Goal: Task Accomplishment & Management: Use online tool/utility

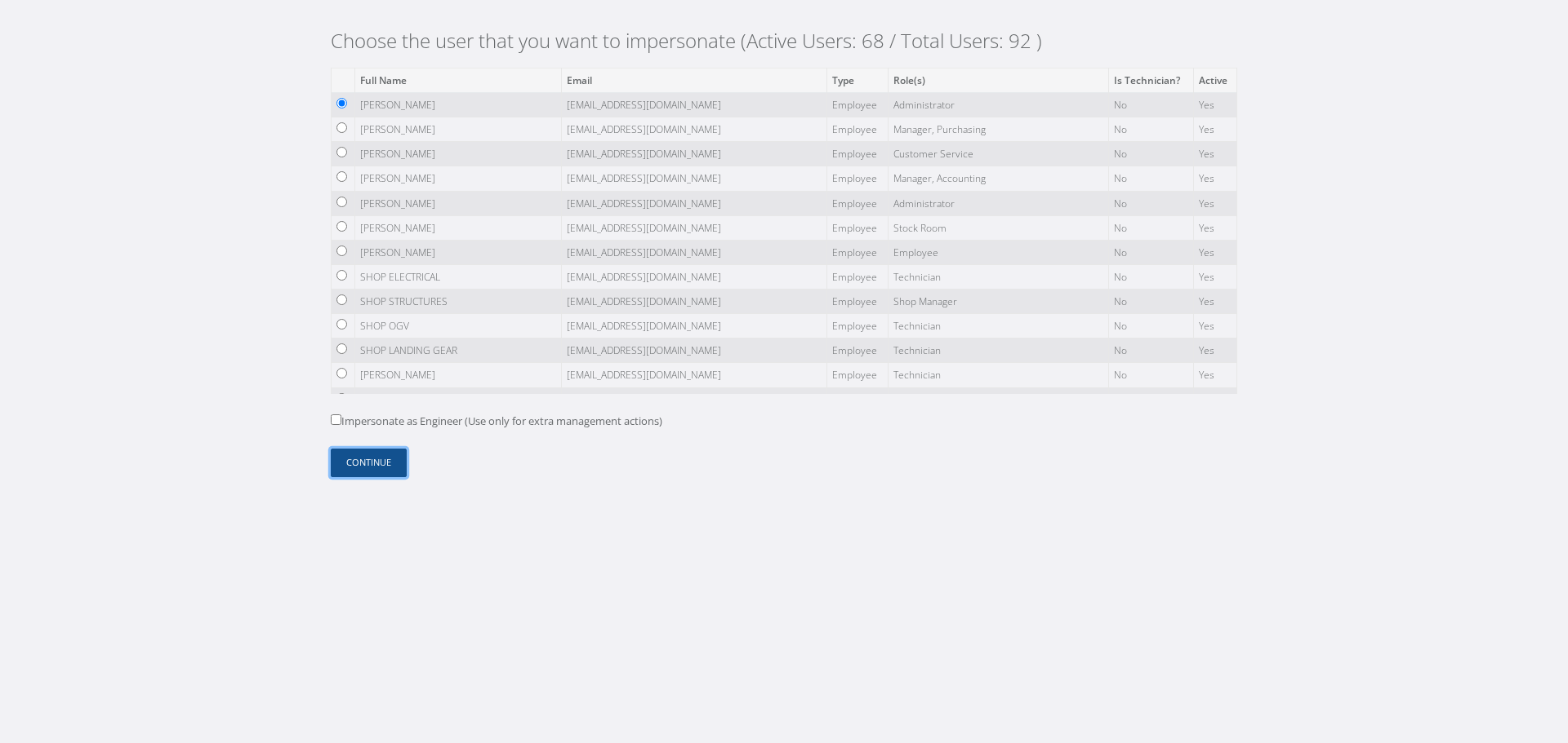
click at [389, 459] on button "Continue" at bounding box center [368, 464] width 76 height 29
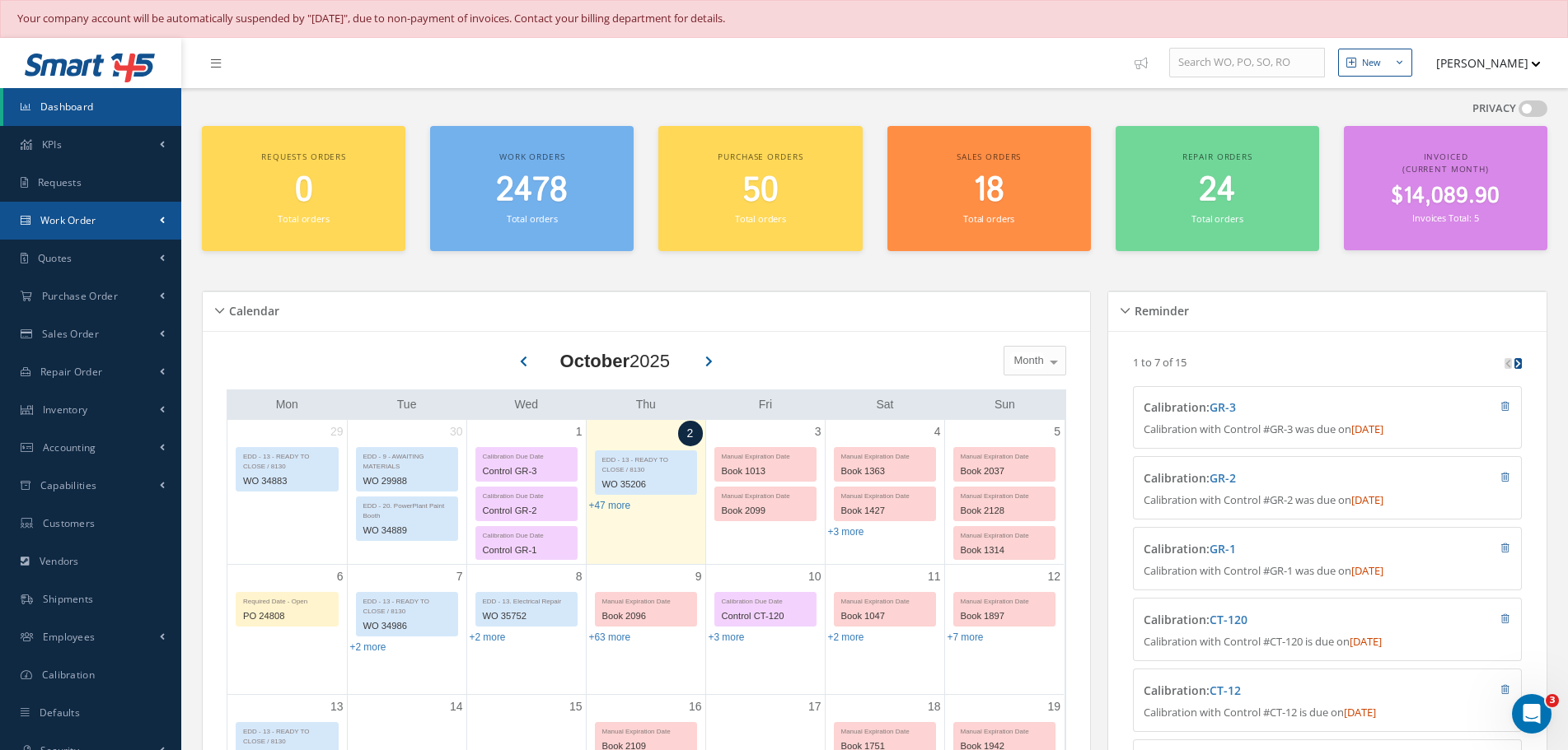
click at [109, 220] on link "Work Order" at bounding box center [90, 221] width 182 height 38
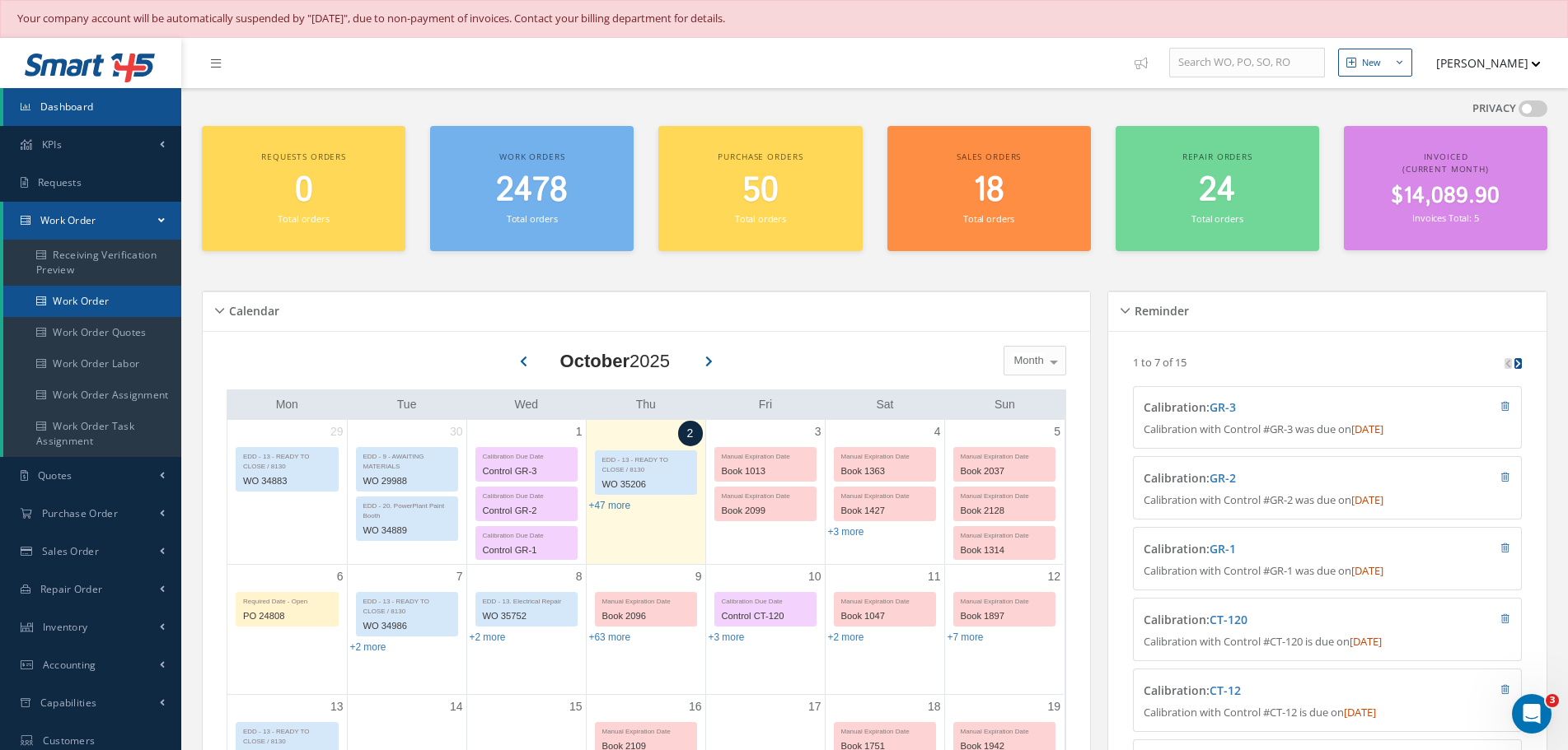
click at [119, 297] on link "Work Order" at bounding box center [92, 301] width 178 height 31
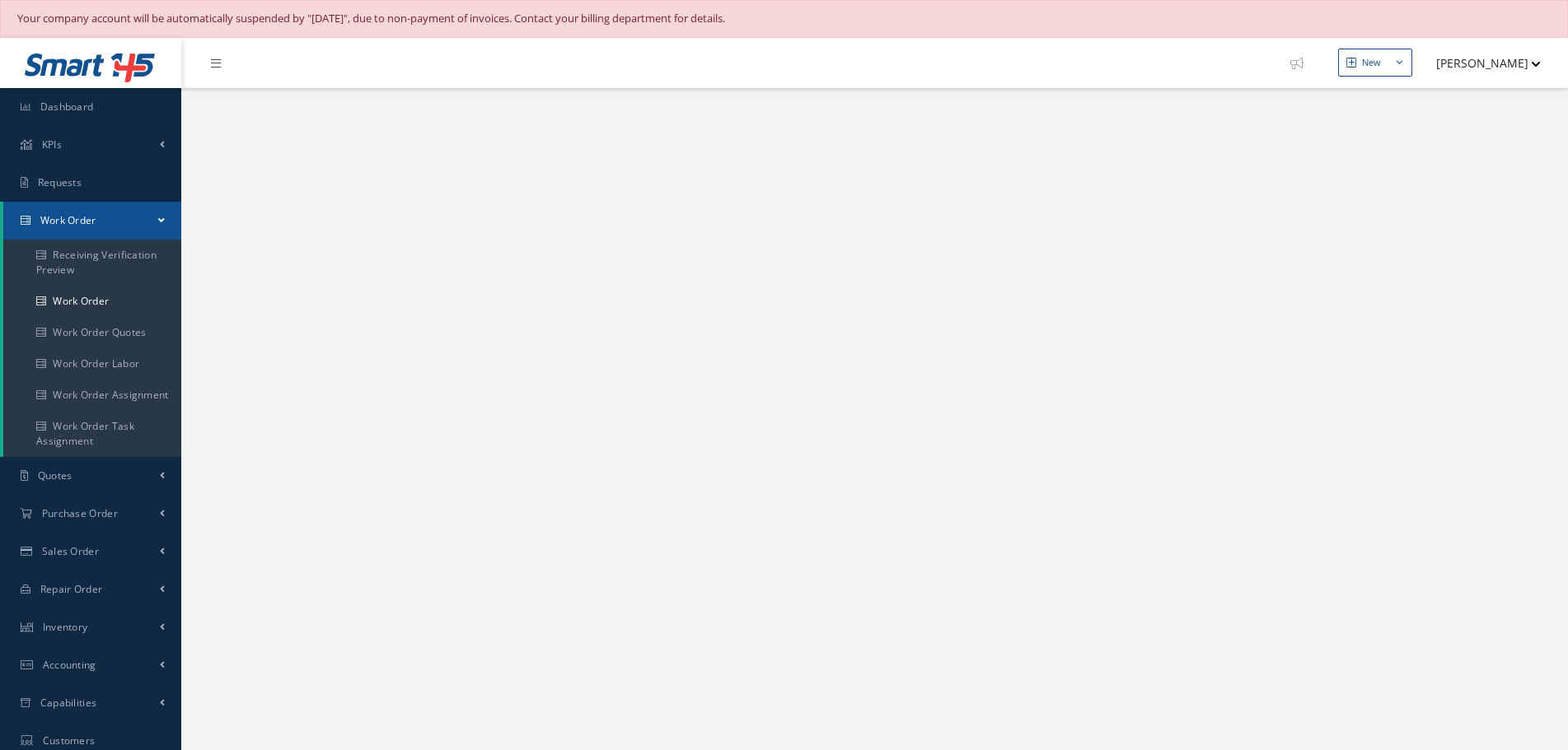
select select "25"
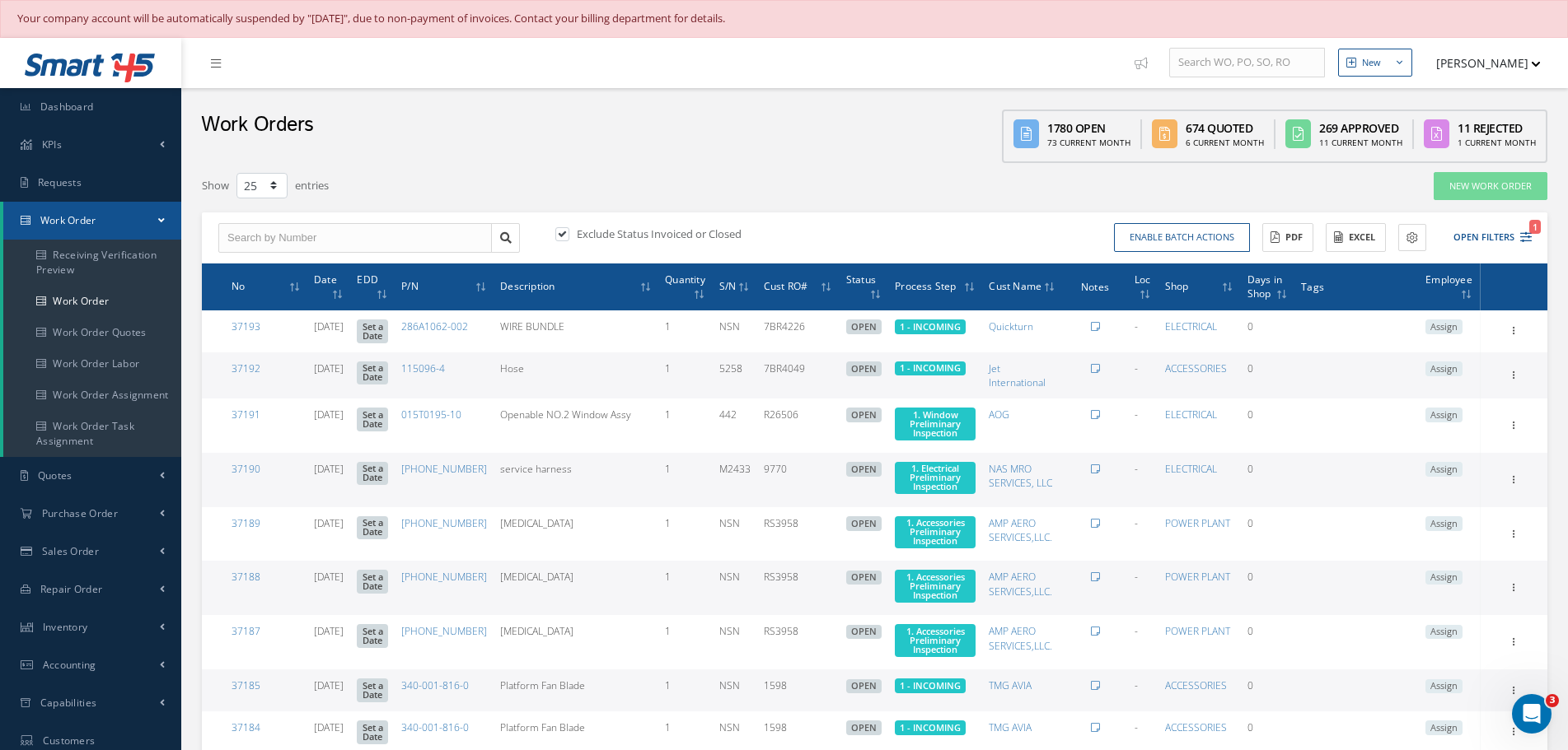
scroll to position [83, 0]
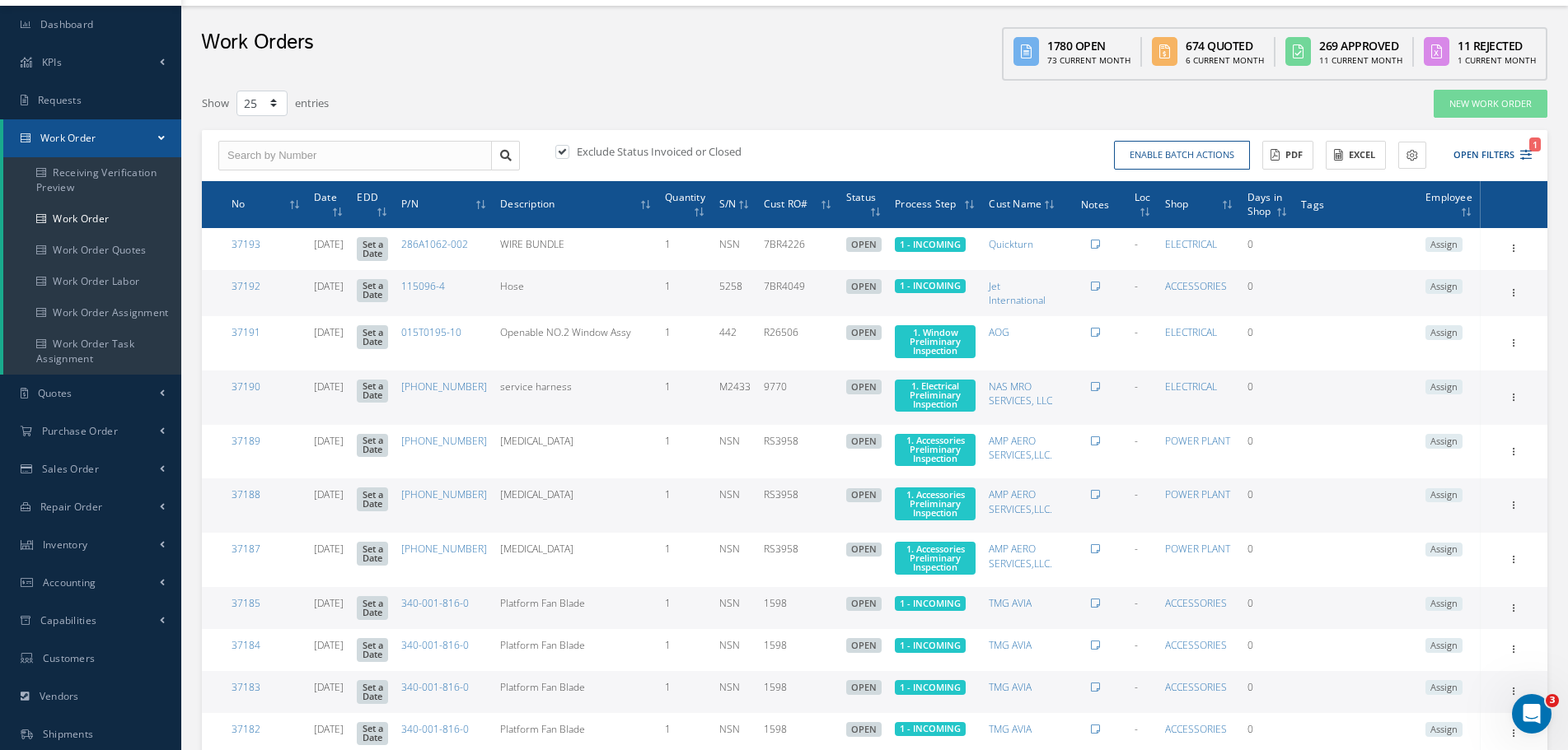
click at [1512, 416] on td "Show Edit Close Send By Email Sub Work Orders Documents Print-Outs Work Order P…" at bounding box center [1514, 397] width 68 height 54
click at [1513, 403] on icon at bounding box center [1514, 396] width 16 height 13
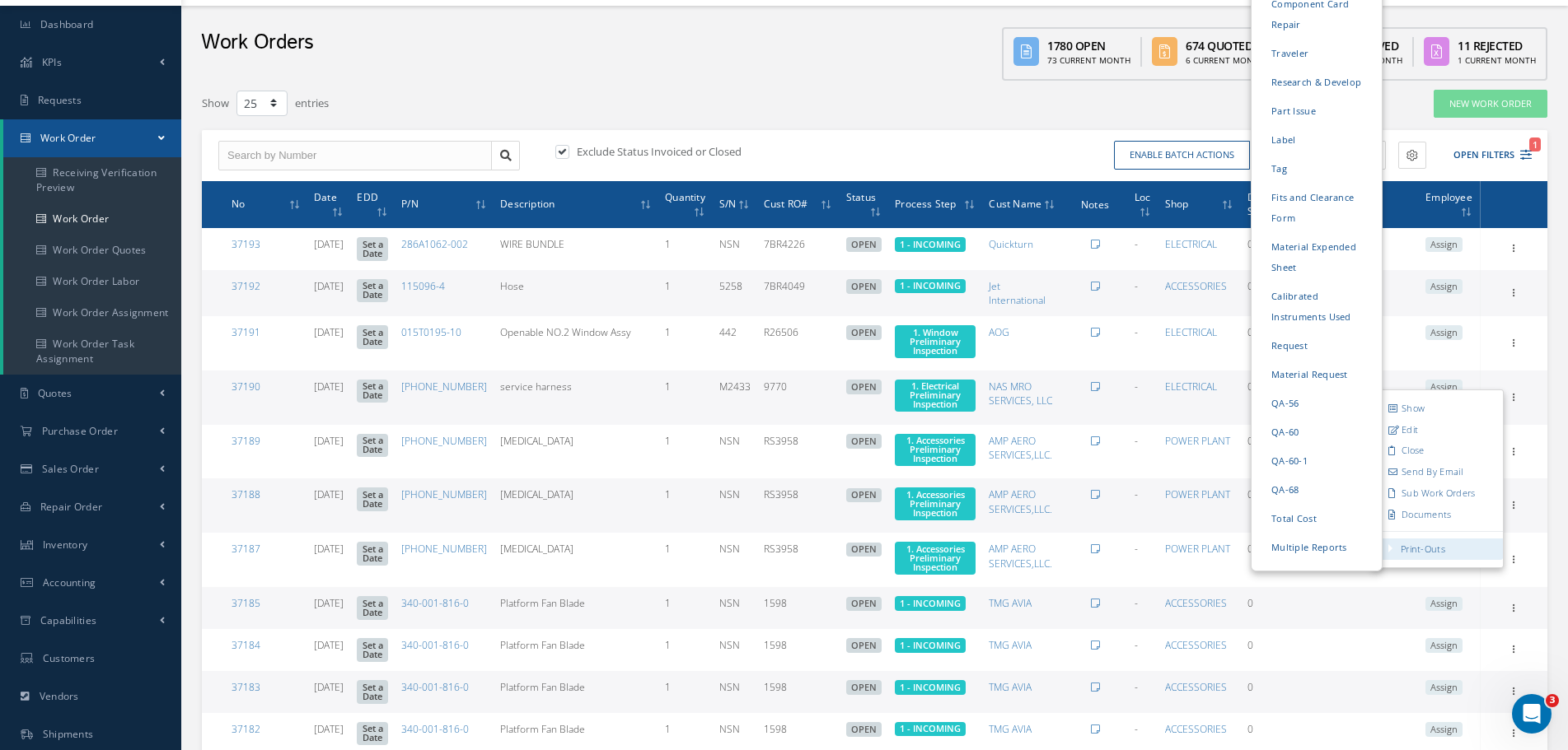
scroll to position [0, 0]
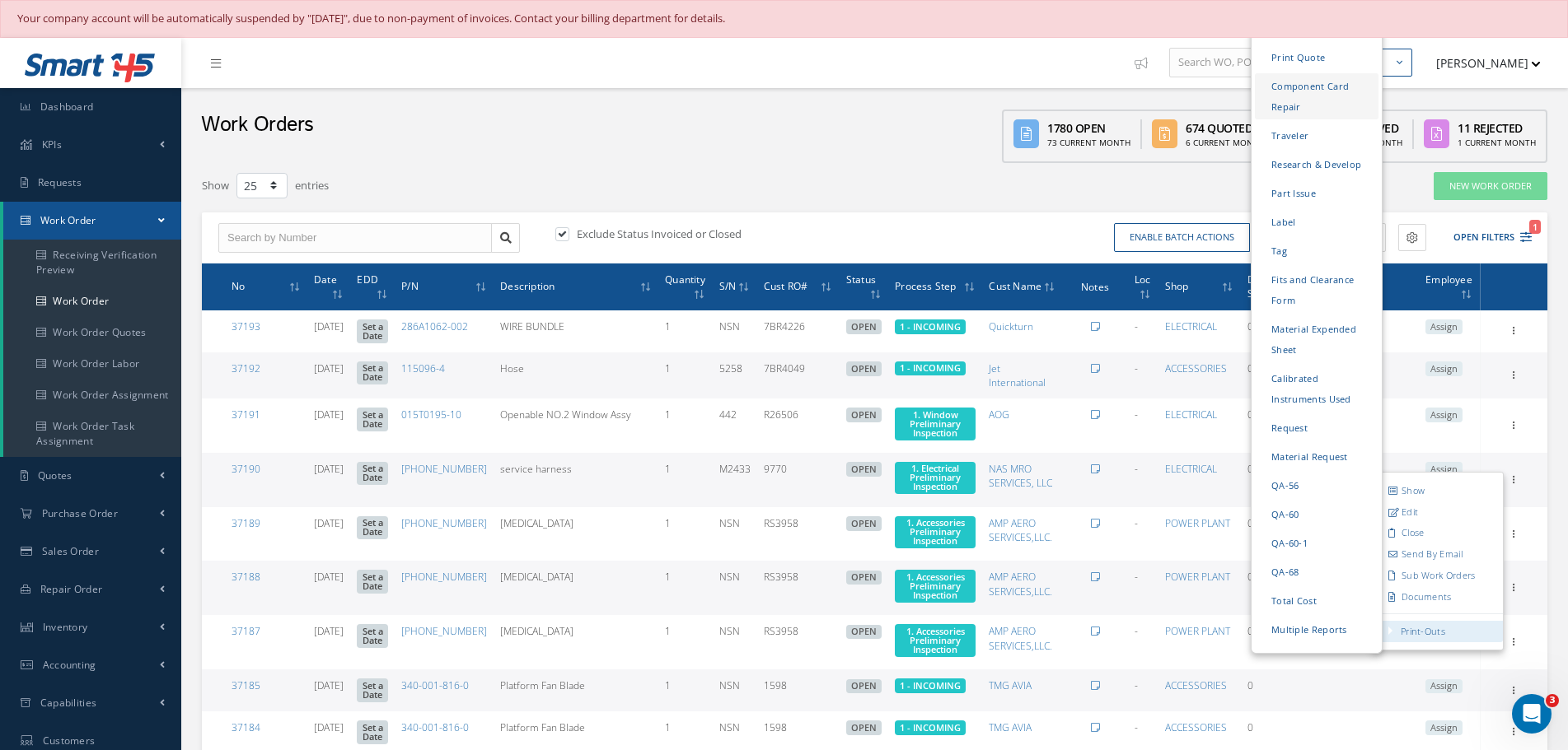
click at [1323, 73] on link "Component Card Repair" at bounding box center [1318, 96] width 124 height 46
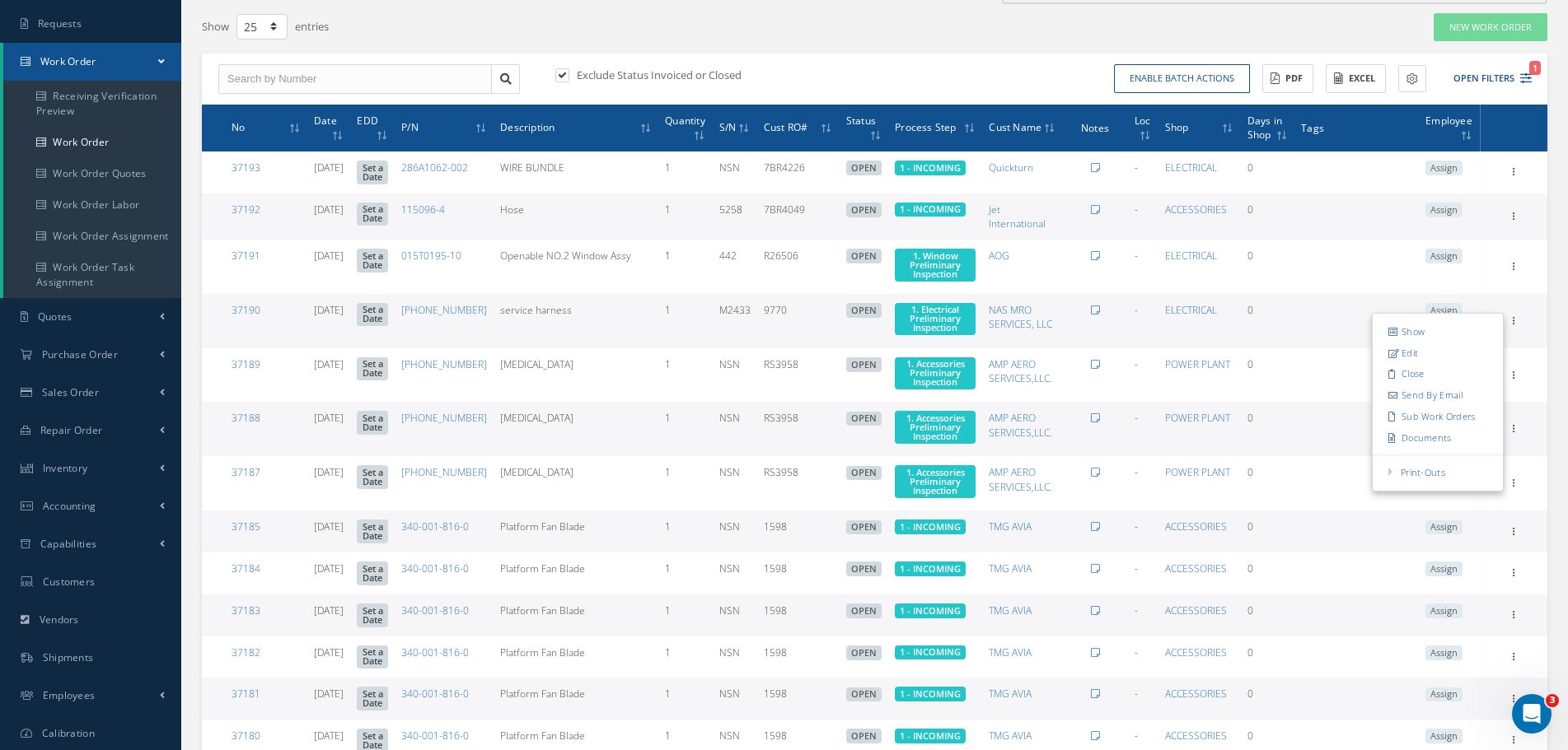
scroll to position [165, 0]
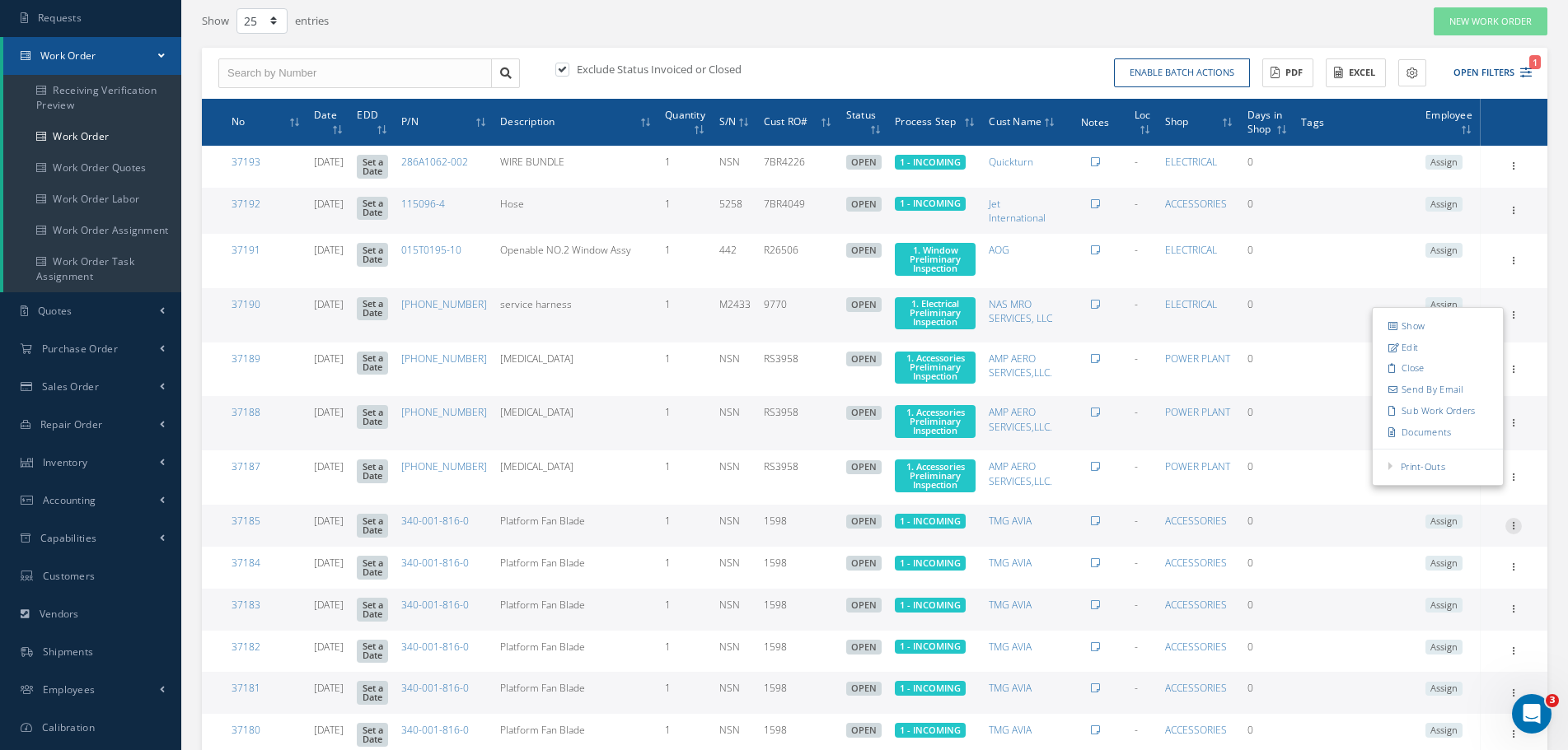
click at [1509, 525] on icon at bounding box center [1514, 524] width 16 height 13
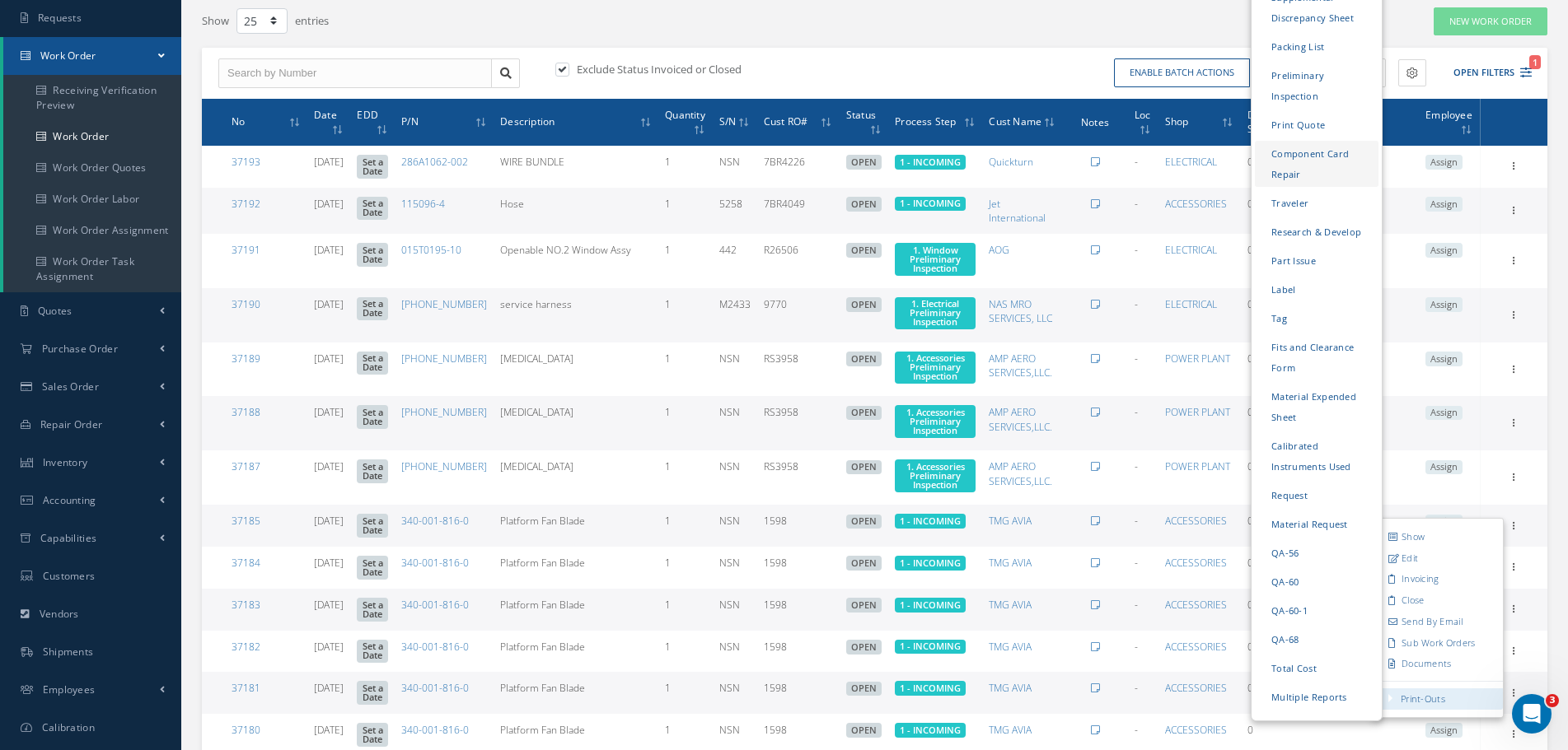
click at [1316, 153] on link "Component Card Repair" at bounding box center [1318, 164] width 124 height 46
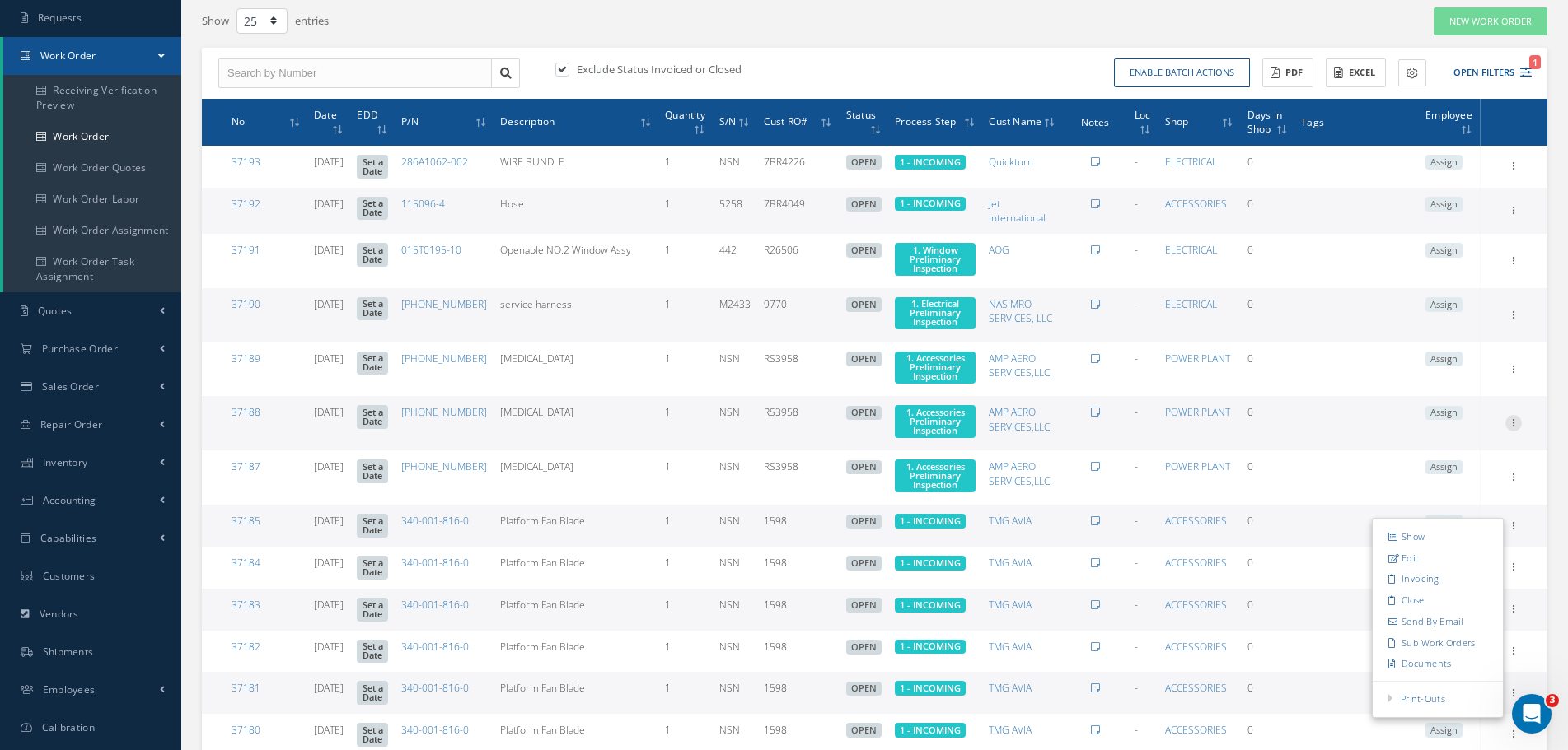
click at [1516, 427] on icon at bounding box center [1514, 421] width 16 height 13
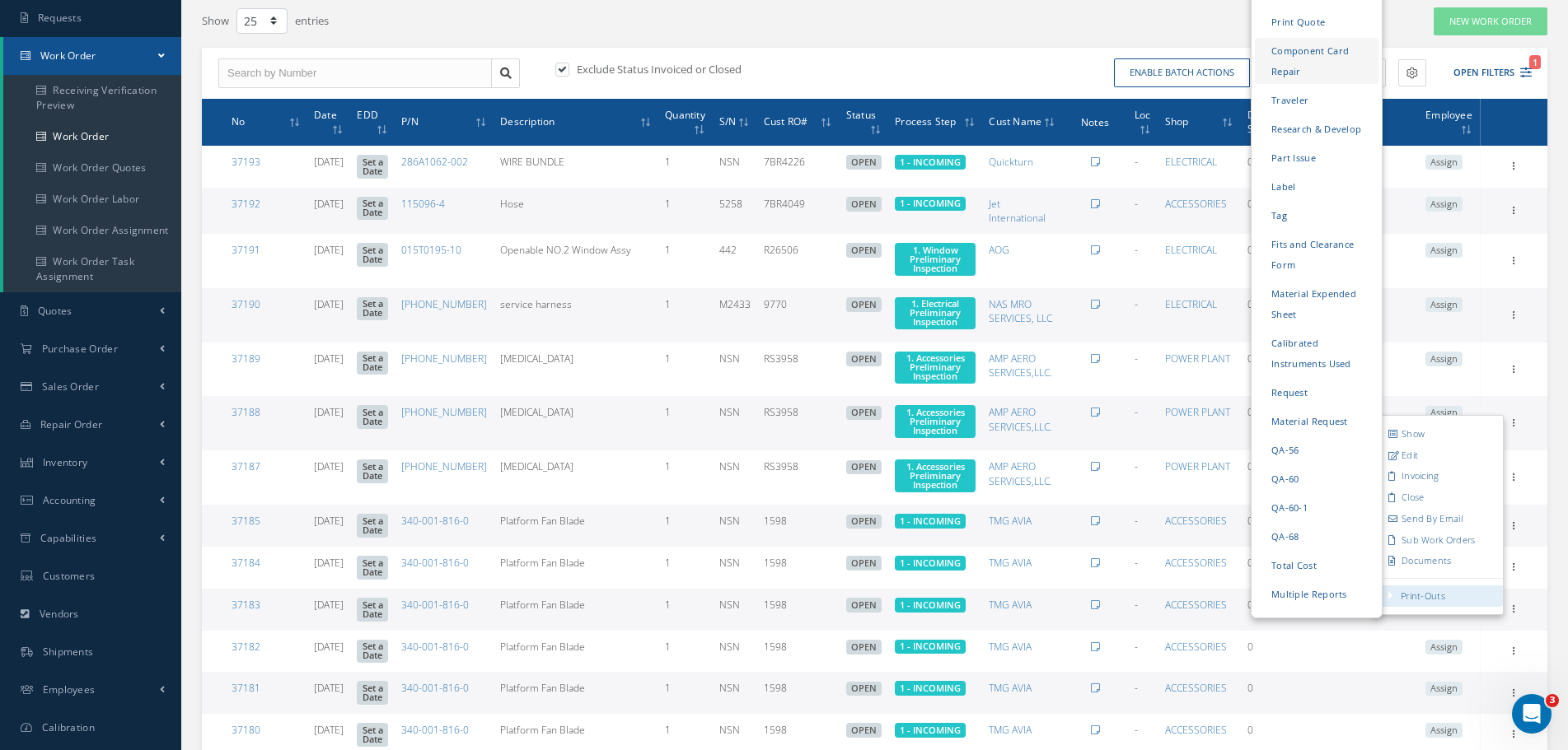
click at [1313, 45] on link "Component Card Repair" at bounding box center [1318, 61] width 124 height 46
